Goal: Navigation & Orientation: Find specific page/section

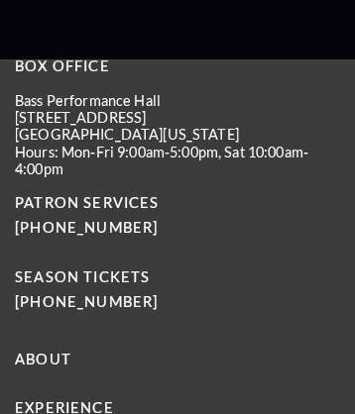
scroll to position [12838, 0]
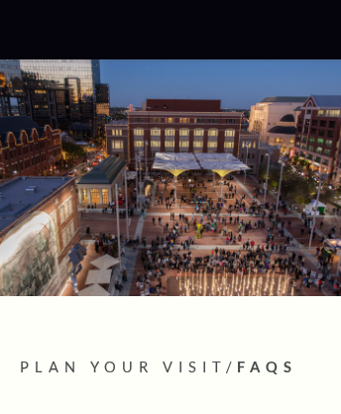
click at [176, 29] on icon at bounding box center [170, 30] width 193 height 23
